Goal: Navigation & Orientation: Understand site structure

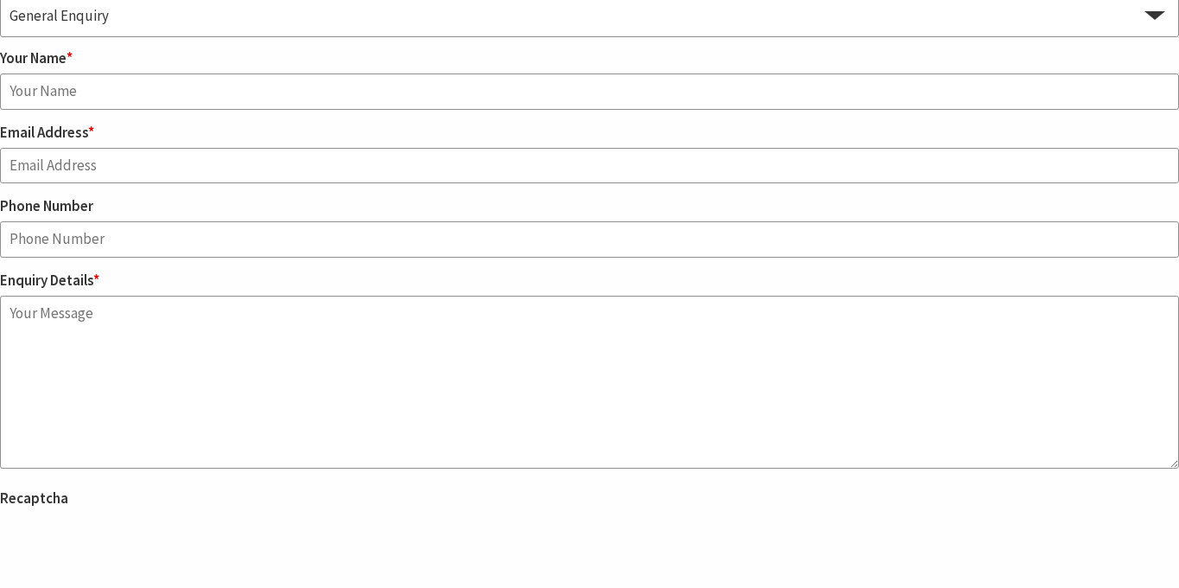
scroll to position [2901, 0]
